Goal: Information Seeking & Learning: Learn about a topic

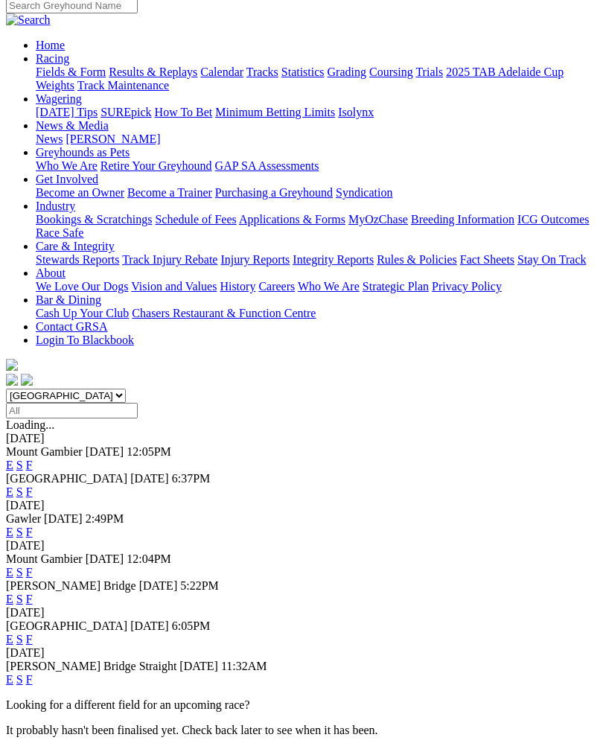
scroll to position [120, 0]
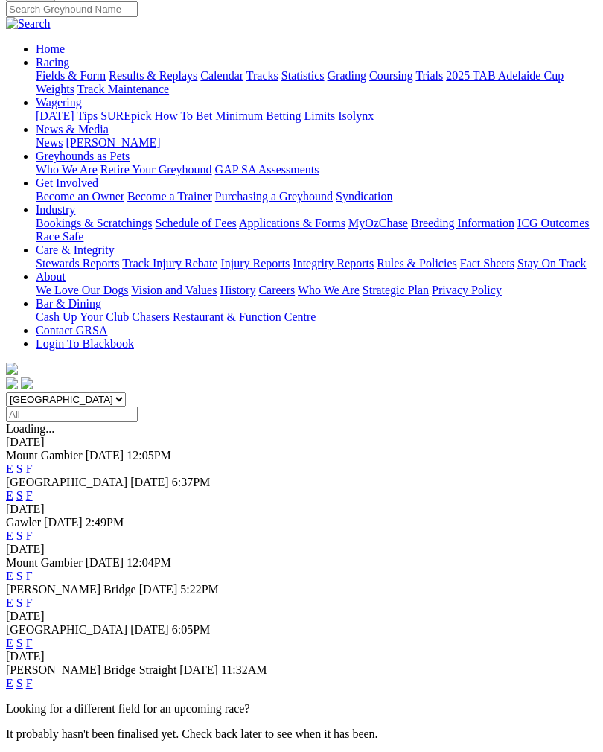
click at [33, 637] on link "F" at bounding box center [29, 643] width 7 height 13
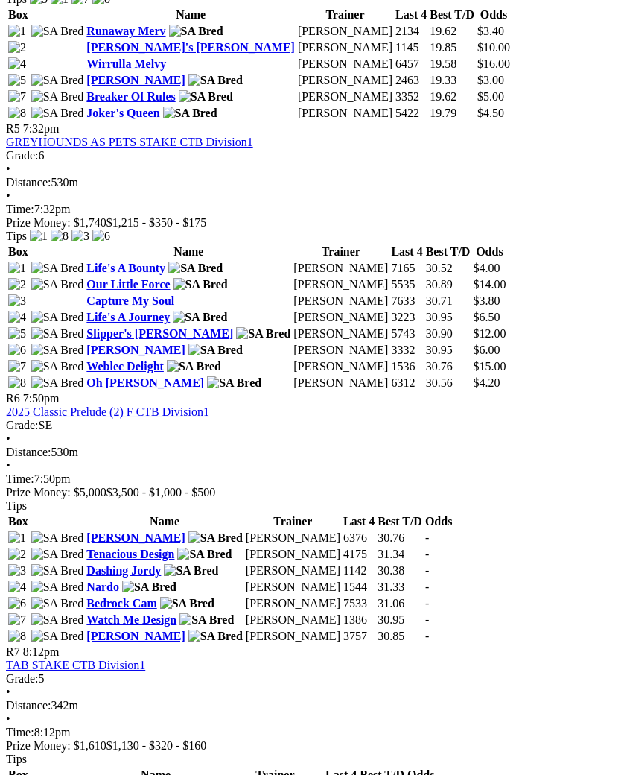
scroll to position [1683, 0]
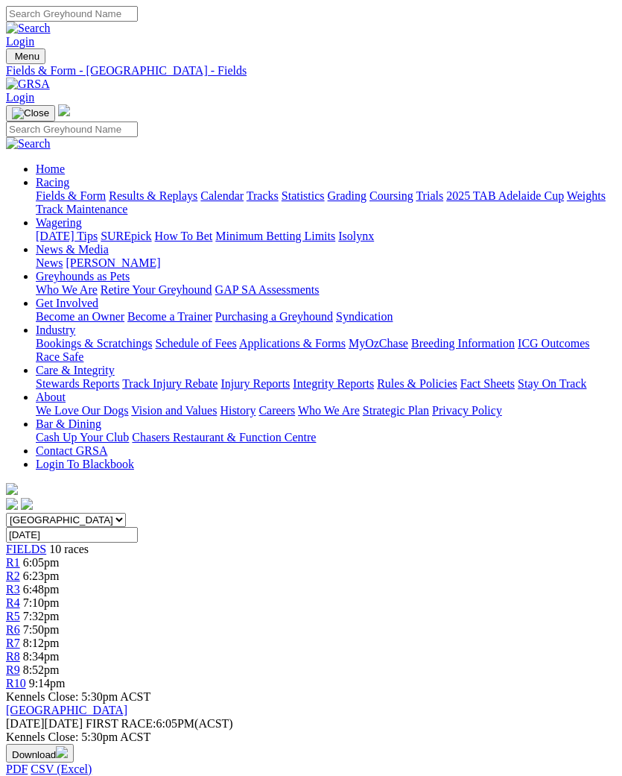
scroll to position [0, 9]
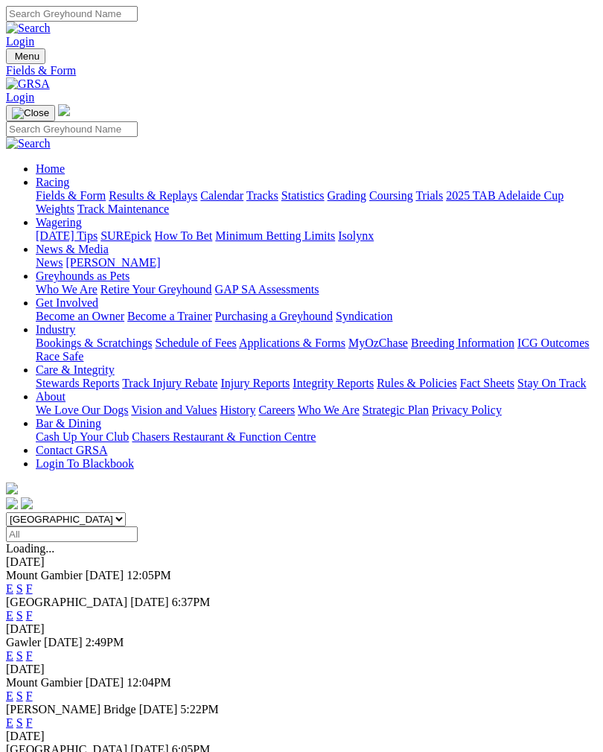
scroll to position [143, 0]
